Goal: Check status: Check status

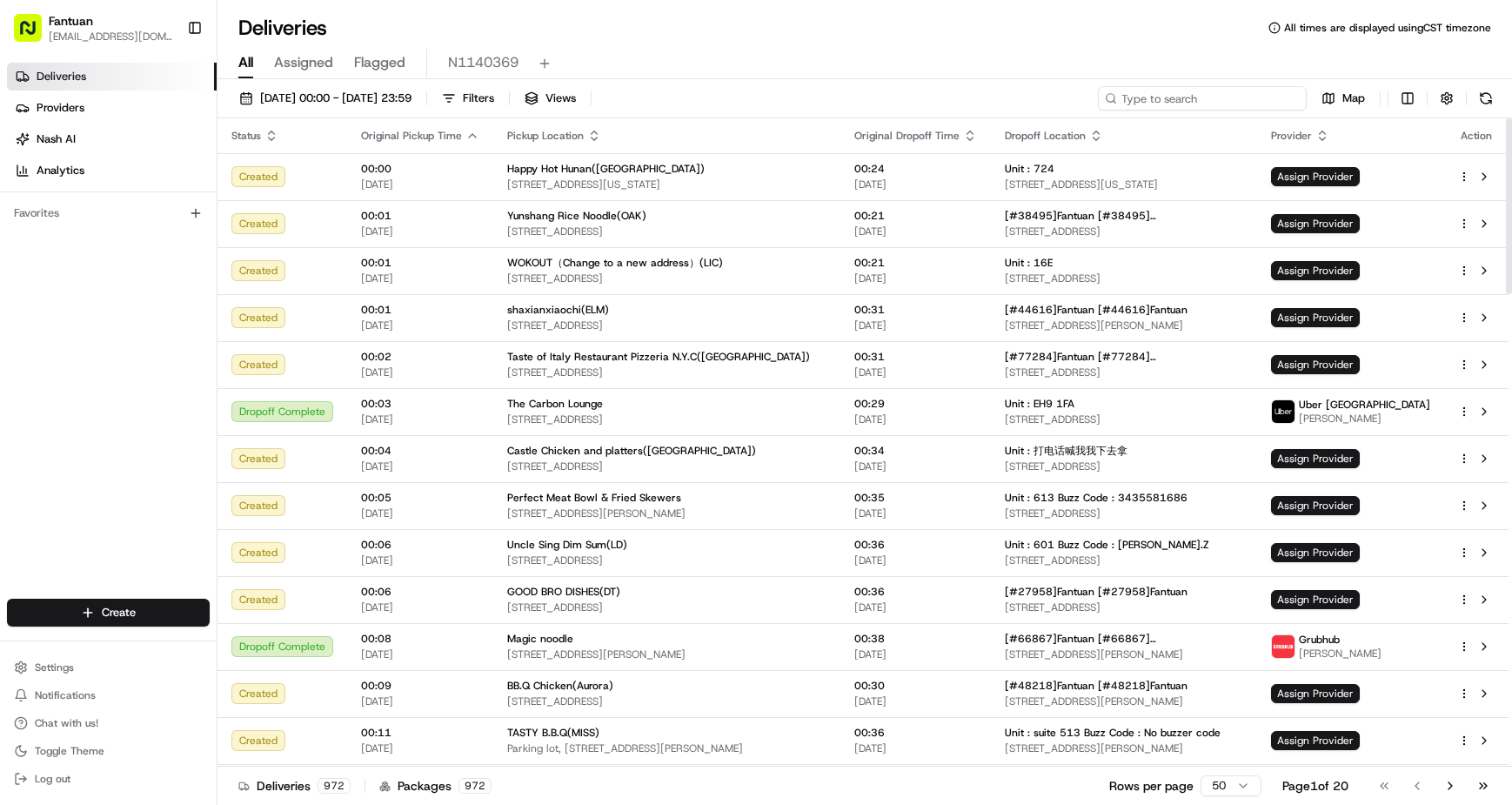
click at [1235, 94] on input at bounding box center [1202, 99] width 208 height 25
paste input "31959"
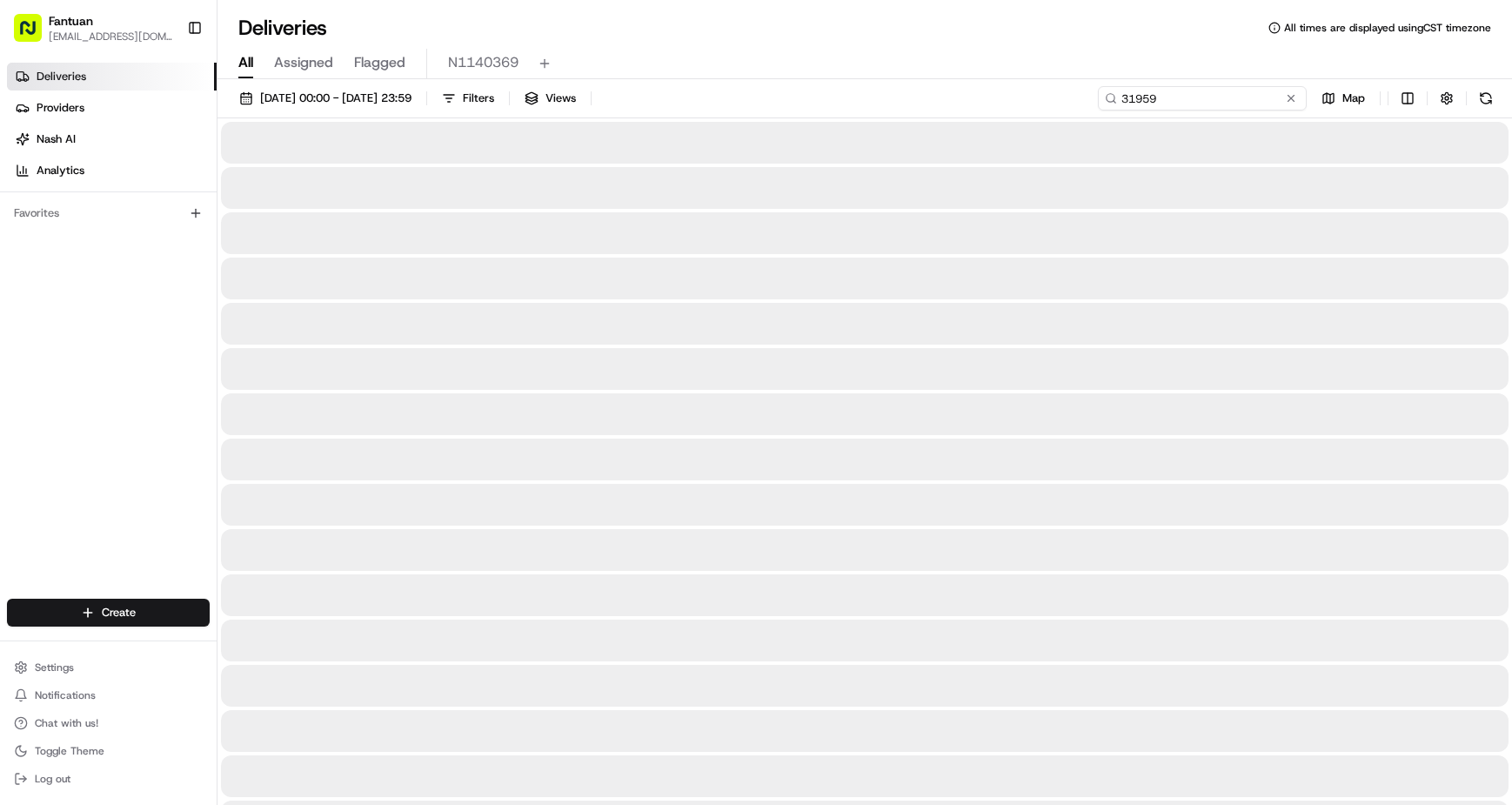
type input "31959"
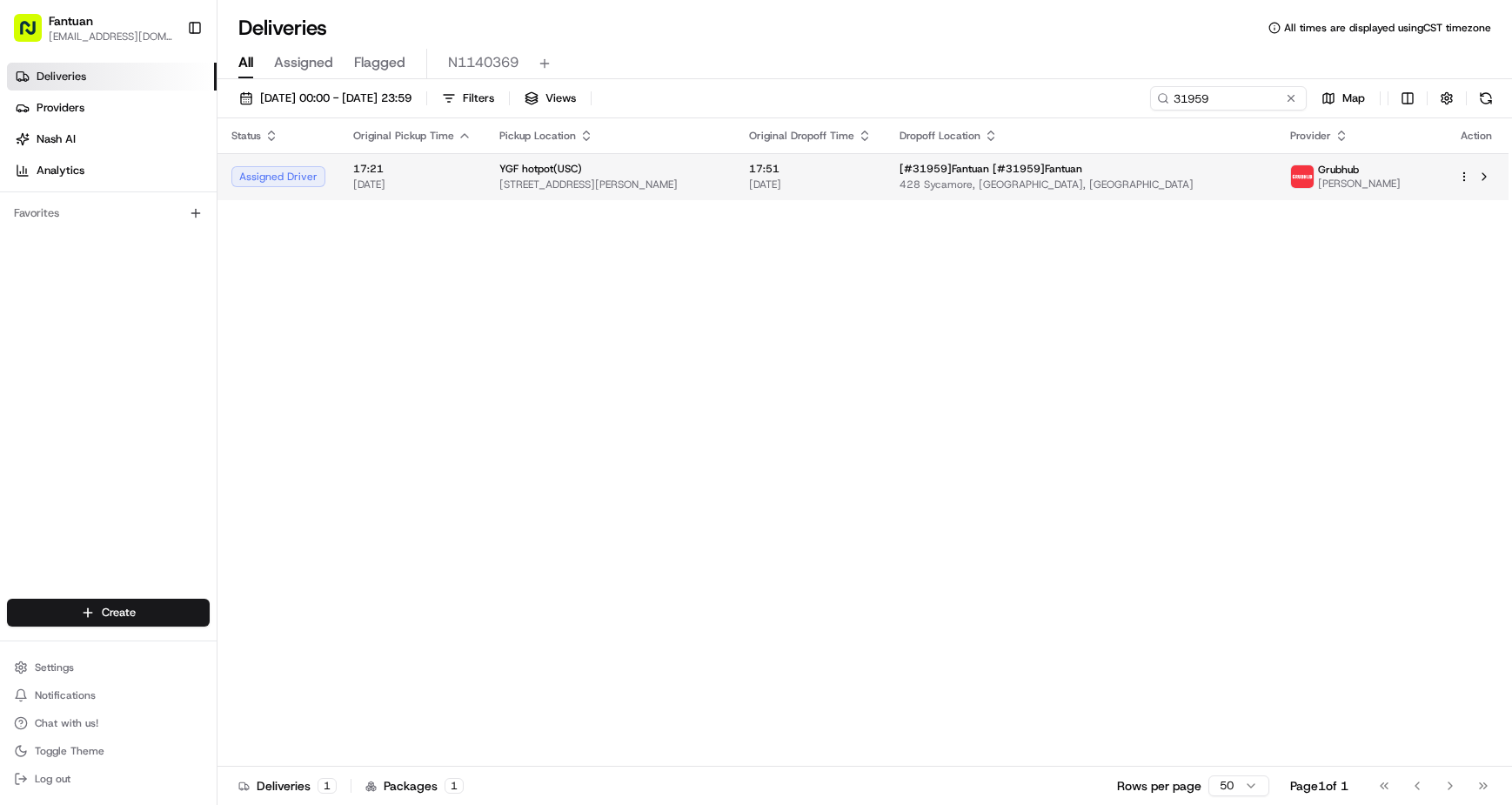
click at [1258, 192] on td "[#31959]Fantuan [#31959]Fantuan 428 [GEOGRAPHIC_DATA], [GEOGRAPHIC_DATA], [GEOG…" at bounding box center [1081, 176] width 390 height 47
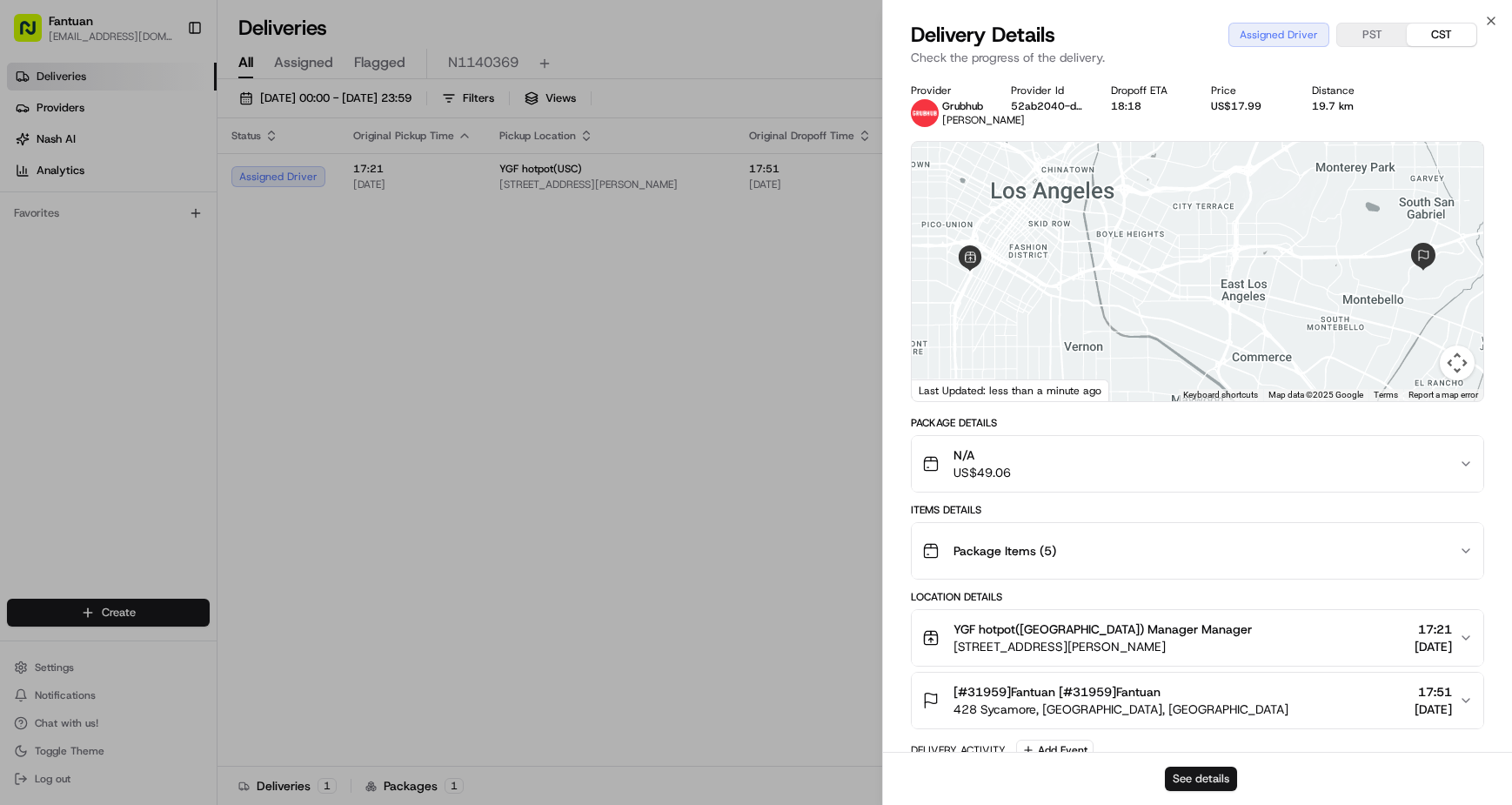
click at [1201, 785] on button "See details" at bounding box center [1201, 778] width 72 height 25
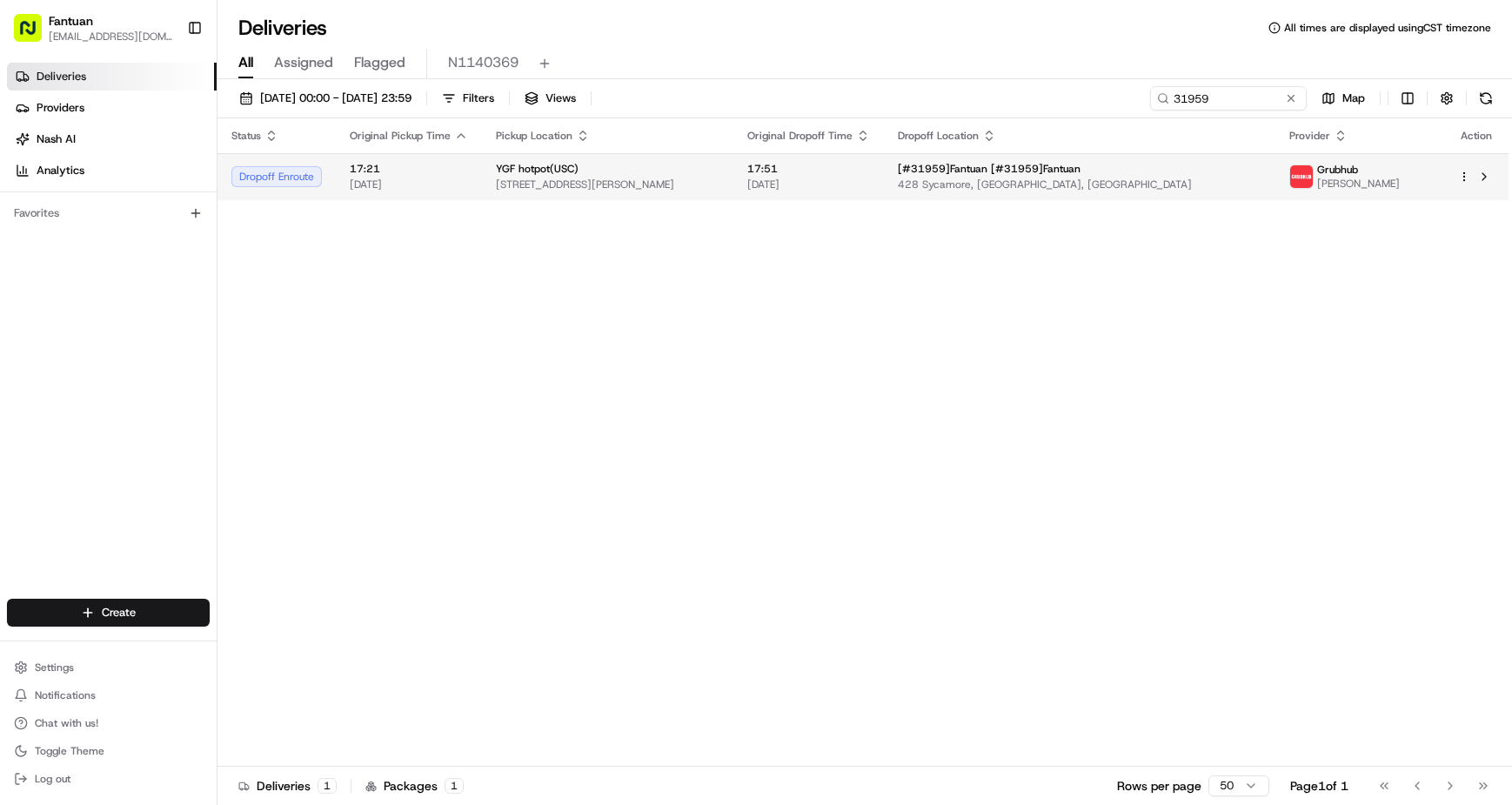
click at [1066, 186] on span "428 Sycamore, [GEOGRAPHIC_DATA], [GEOGRAPHIC_DATA]" at bounding box center [1079, 185] width 364 height 14
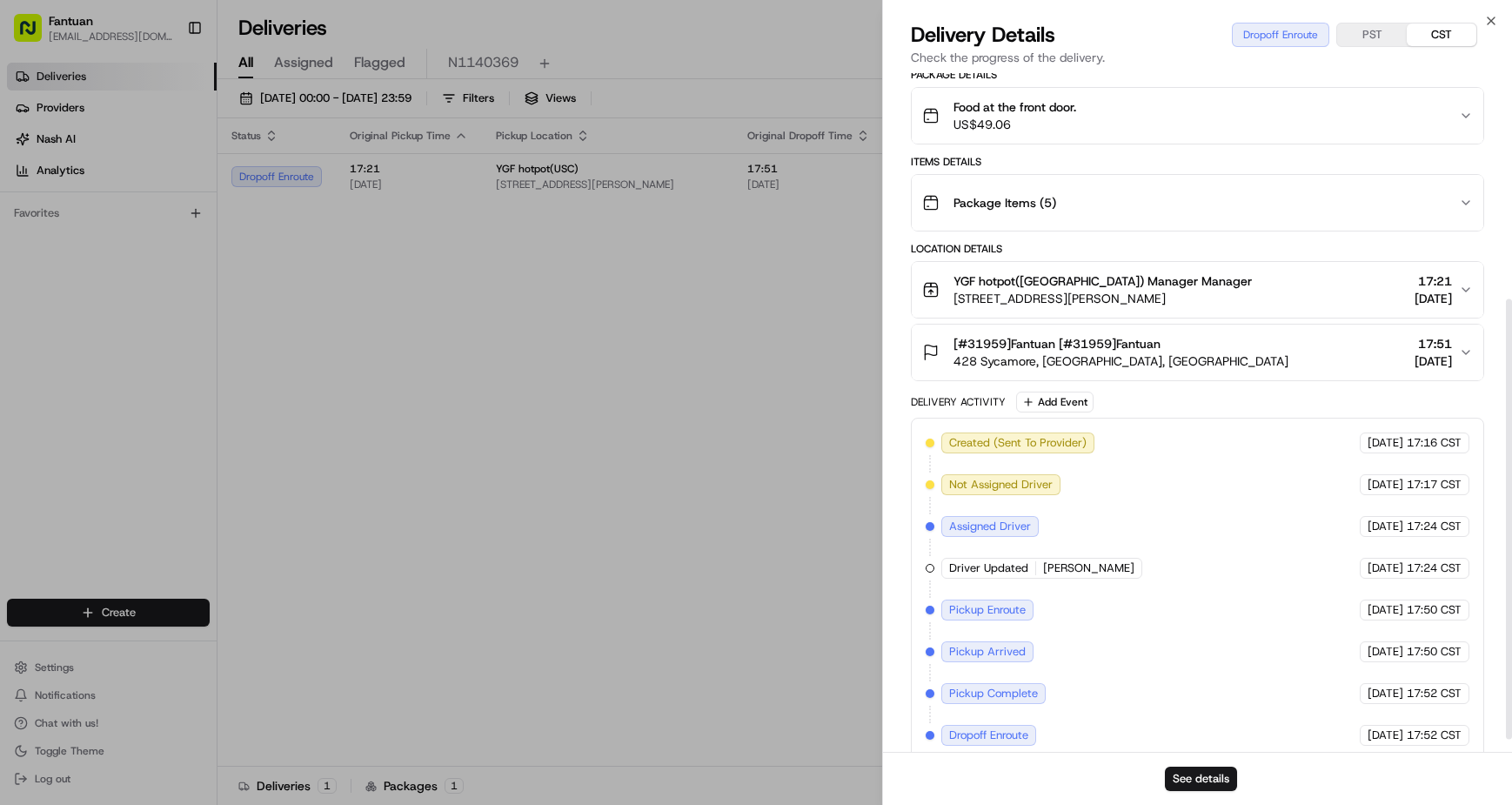
scroll to position [367, 0]
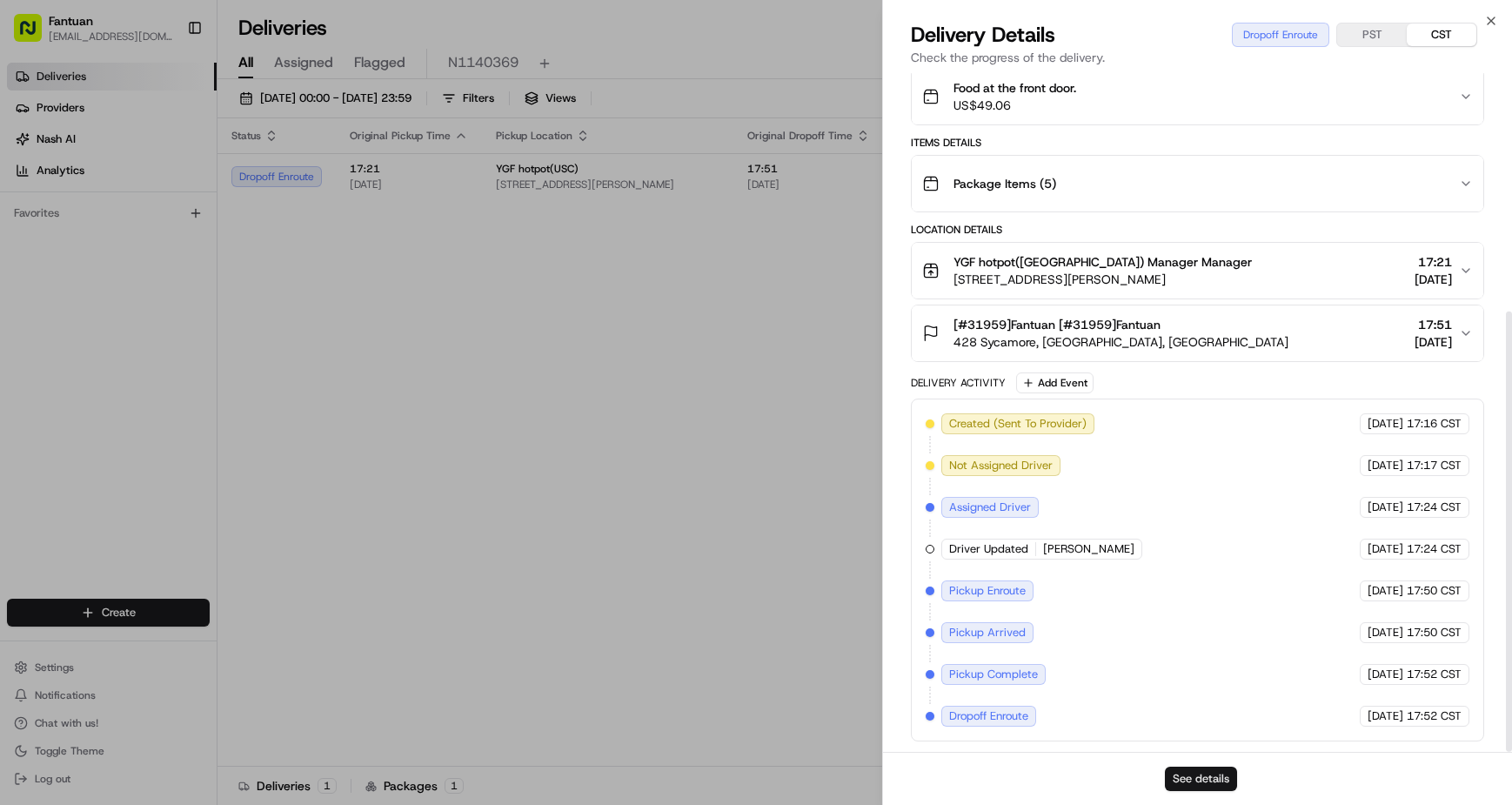
click at [1205, 770] on button "See details" at bounding box center [1201, 778] width 72 height 25
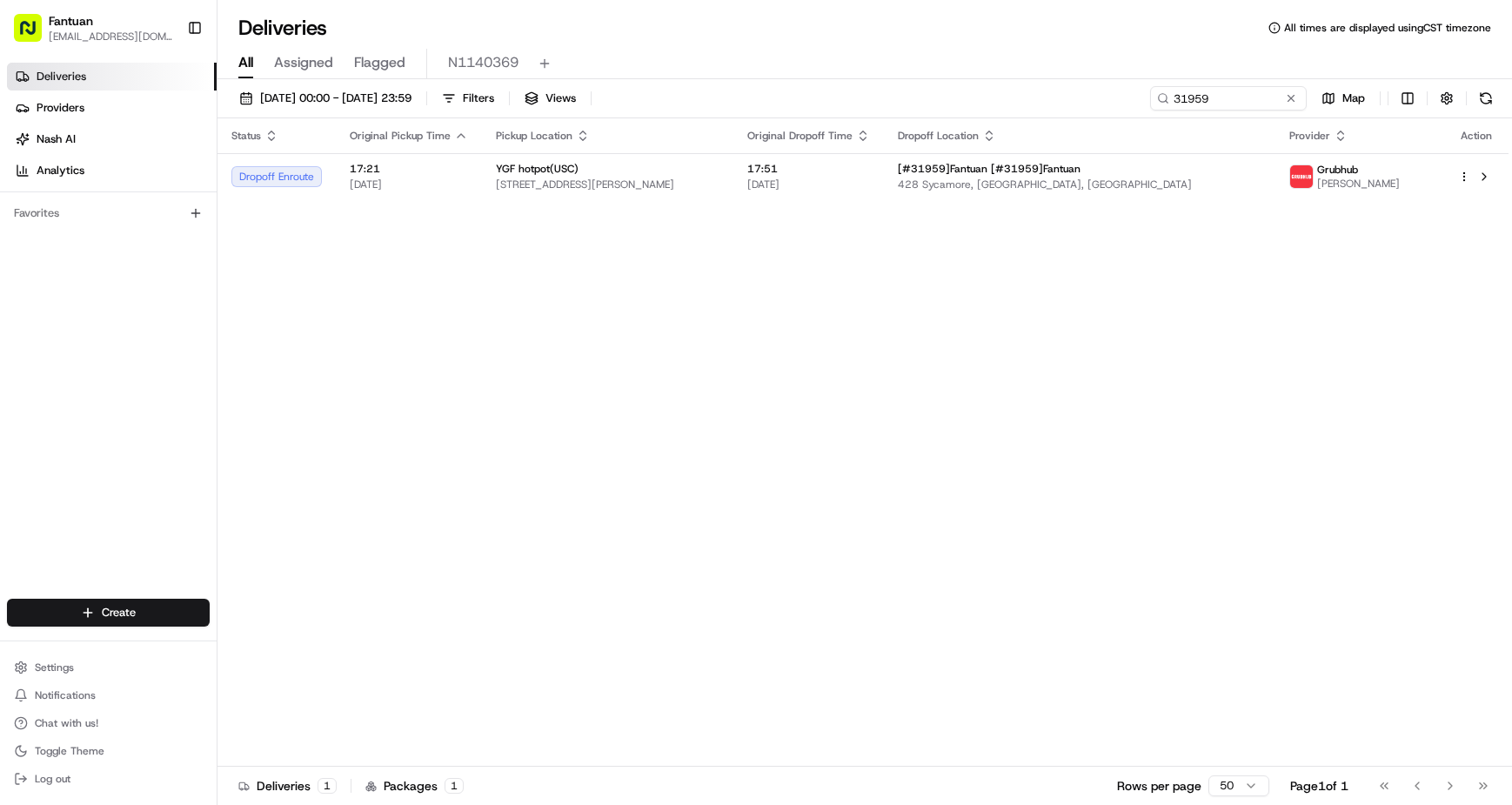
drag, startPoint x: 656, startPoint y: 476, endPoint x: 668, endPoint y: 478, distance: 12.2
click at [656, 476] on div "Status Original Pickup Time Pickup Location Original Dropoff Time Dropoff Locat…" at bounding box center [863, 442] width 1291 height 648
click at [719, 167] on div "YGF hotpot(USC)" at bounding box center [607, 168] width 224 height 14
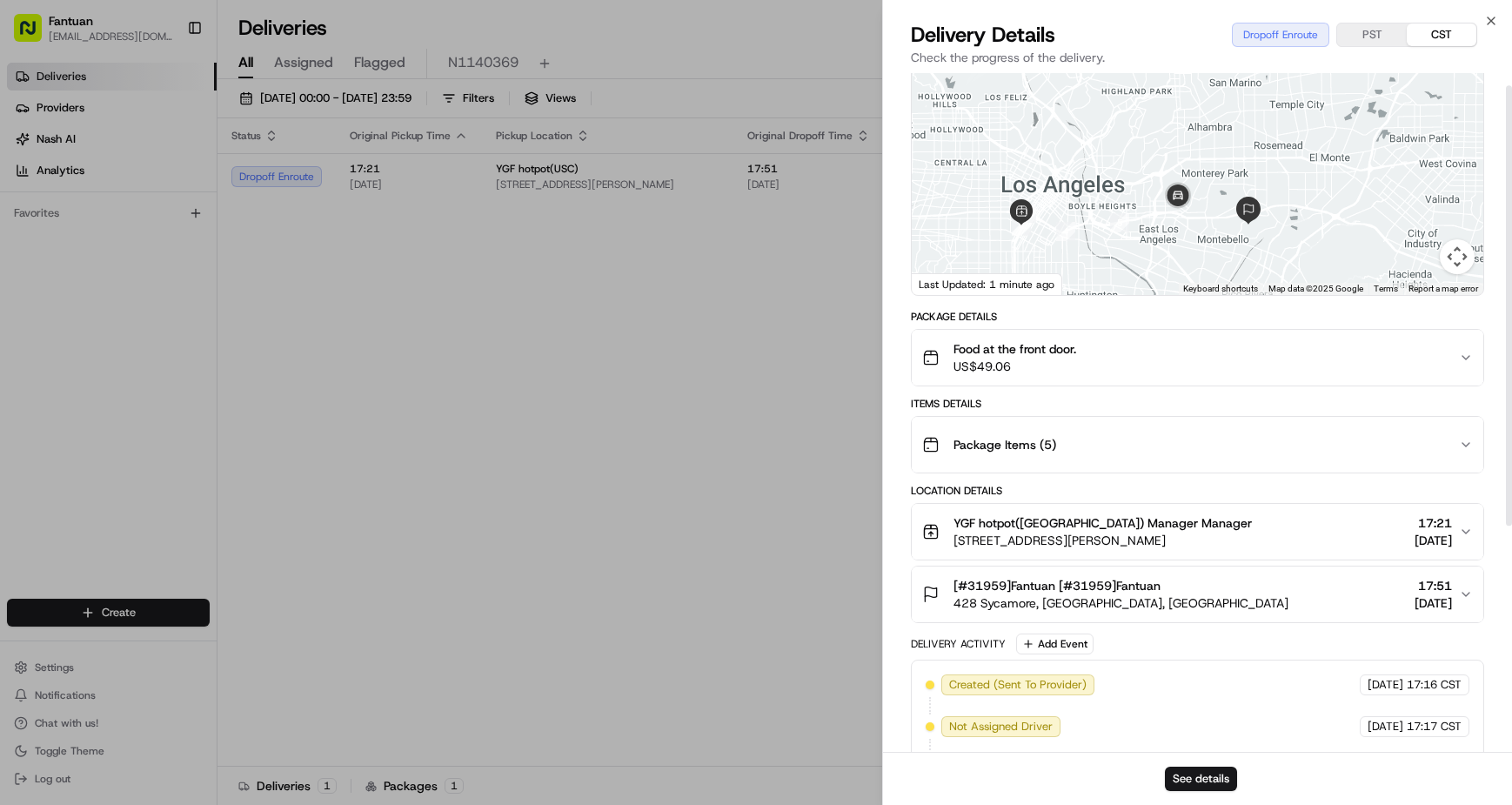
scroll to position [19, 0]
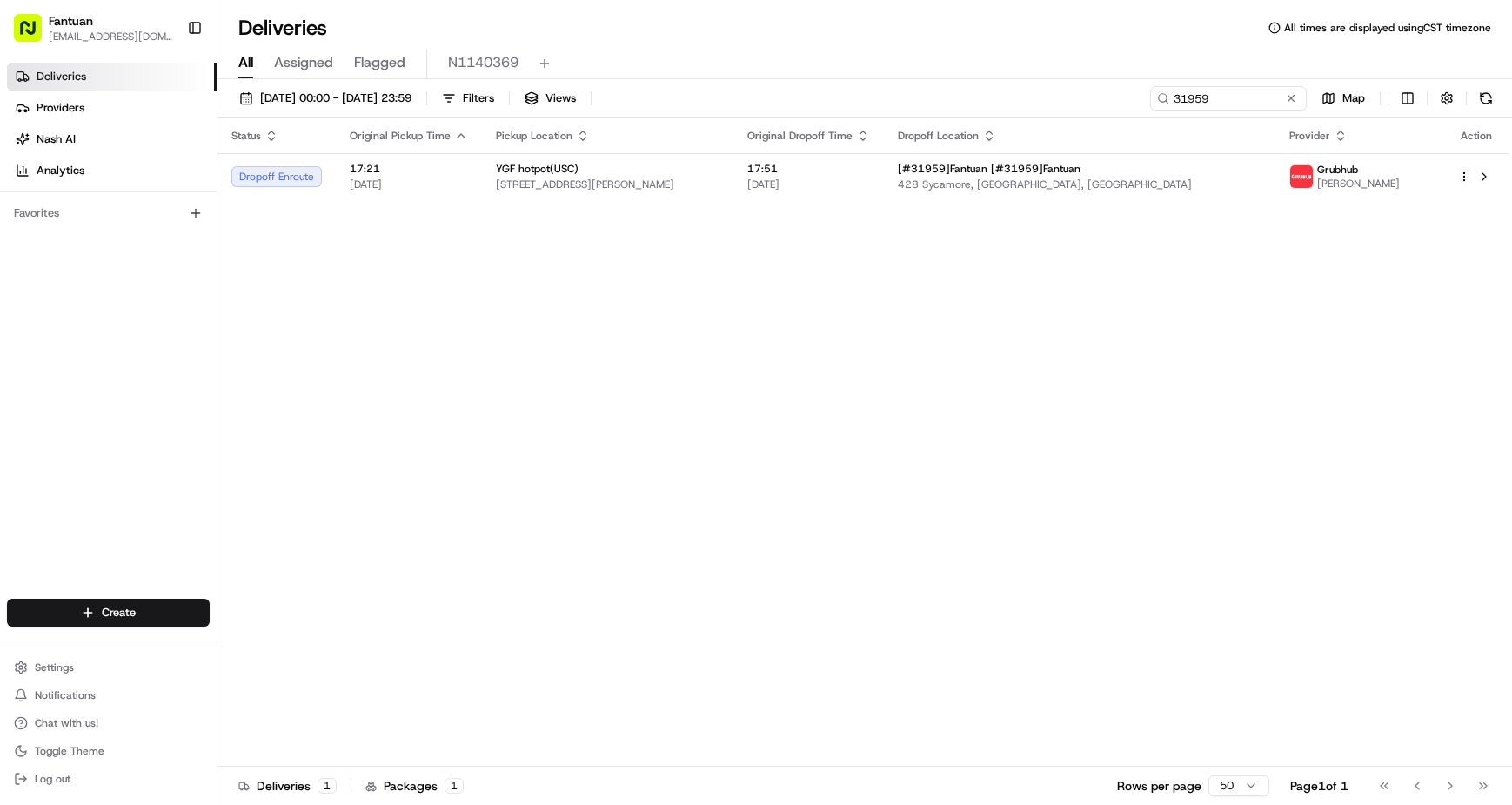
click at [519, 325] on div "Status Original Pickup Time Pickup Location Original Dropoff Time Dropoff Locat…" at bounding box center [863, 442] width 1291 height 648
drag, startPoint x: 588, startPoint y: 401, endPoint x: 584, endPoint y: 378, distance: 23.3
click at [588, 401] on div "Status Original Pickup Time Pickup Location Original Dropoff Time Dropoff Locat…" at bounding box center [863, 442] width 1291 height 648
